Goal: Information Seeking & Learning: Learn about a topic

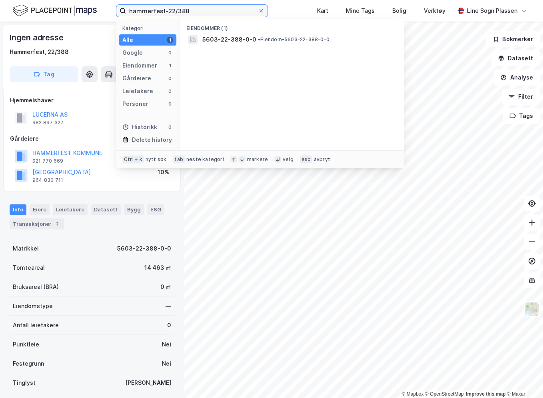
drag, startPoint x: 192, startPoint y: 13, endPoint x: 56, endPoint y: 6, distance: 137.0
click at [56, 6] on div "hammerfest-22/388 Kategori Alle 1 Google 0 Eiendommer 1 Gårdeiere 0 Leietakere …" at bounding box center [271, 11] width 543 height 22
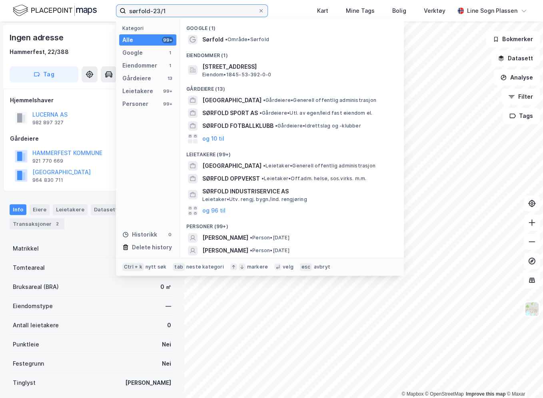
type input "sørfold-23/1"
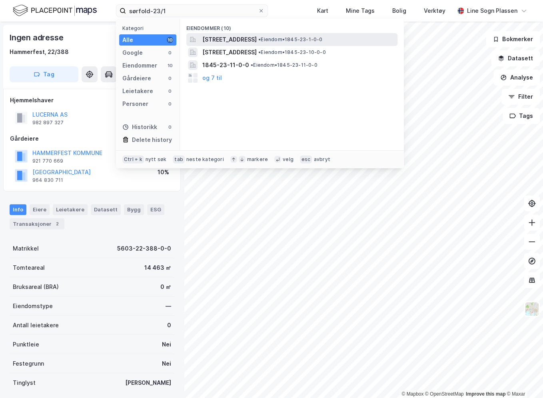
click at [322, 42] on span "• Eiendom • 1845-23-1-0-0" at bounding box center [290, 39] width 64 height 6
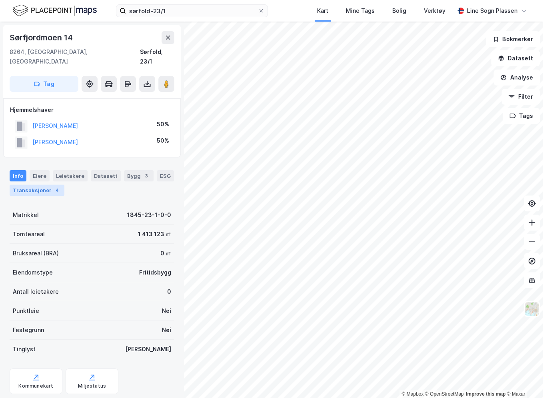
click at [35, 185] on div "Transaksjoner 4" at bounding box center [37, 190] width 55 height 11
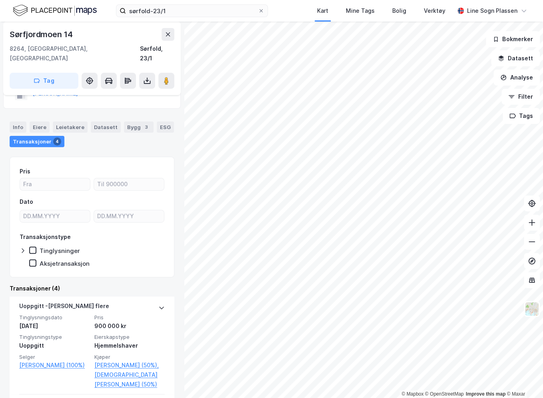
scroll to position [64, 0]
